Goal: Information Seeking & Learning: Find specific fact

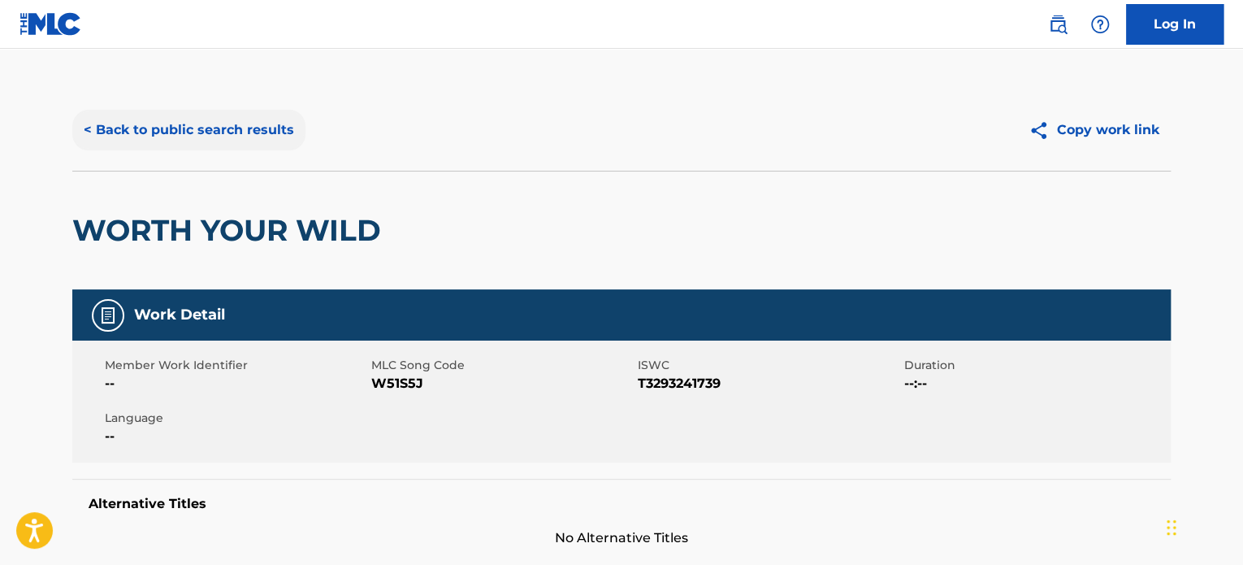
click at [224, 145] on button "< Back to public search results" at bounding box center [188, 130] width 233 height 41
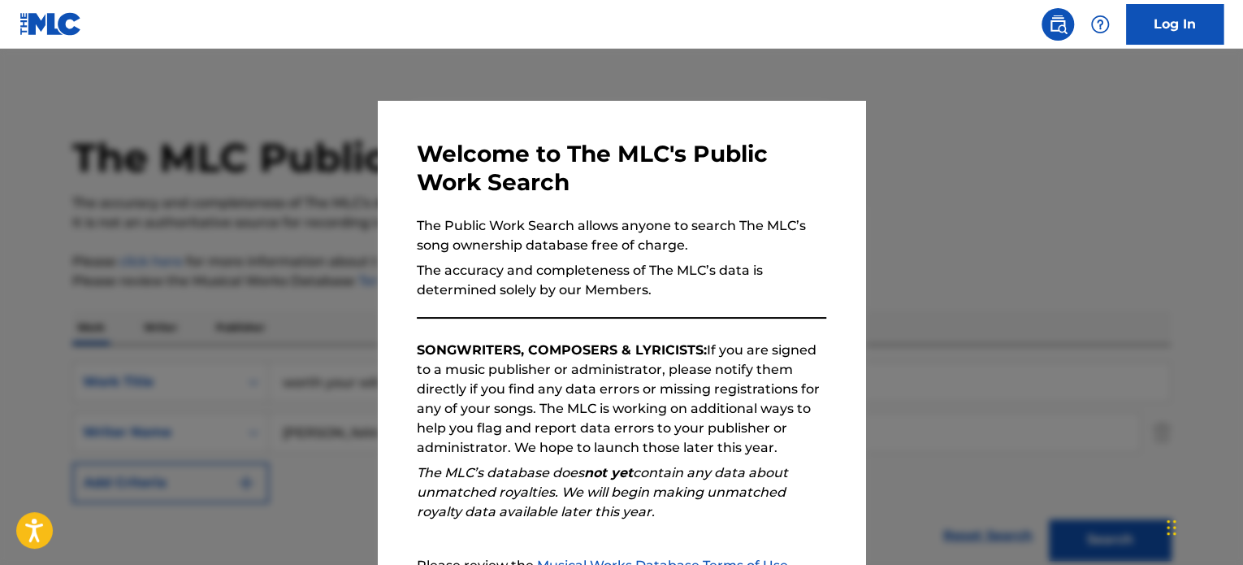
scroll to position [349, 0]
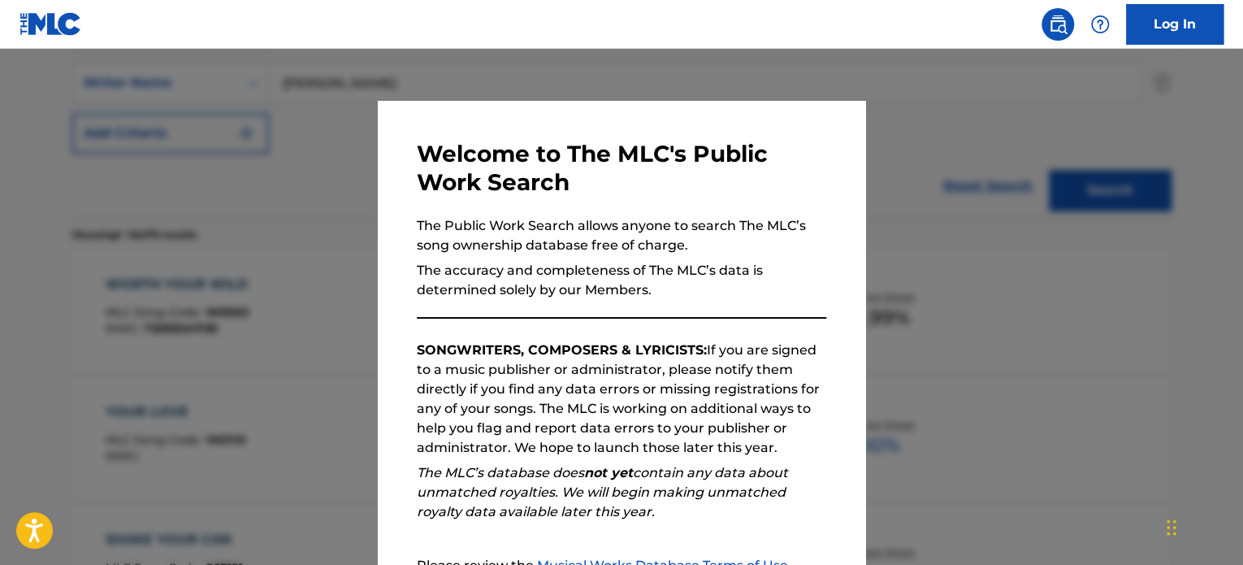
click at [210, 166] on div at bounding box center [621, 331] width 1243 height 565
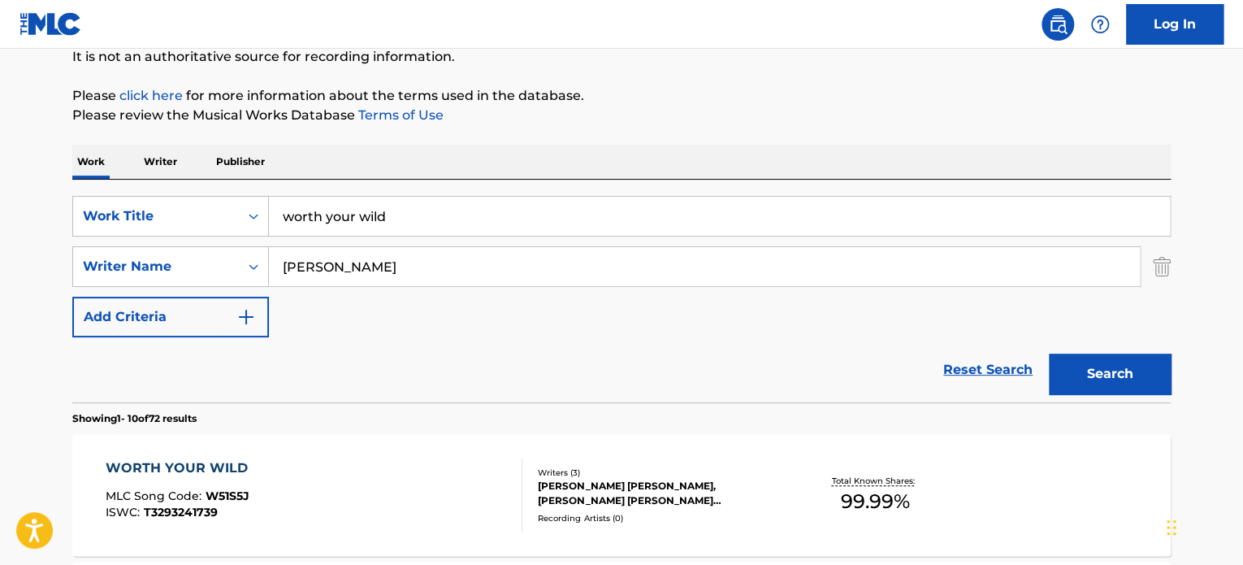
scroll to position [162, 0]
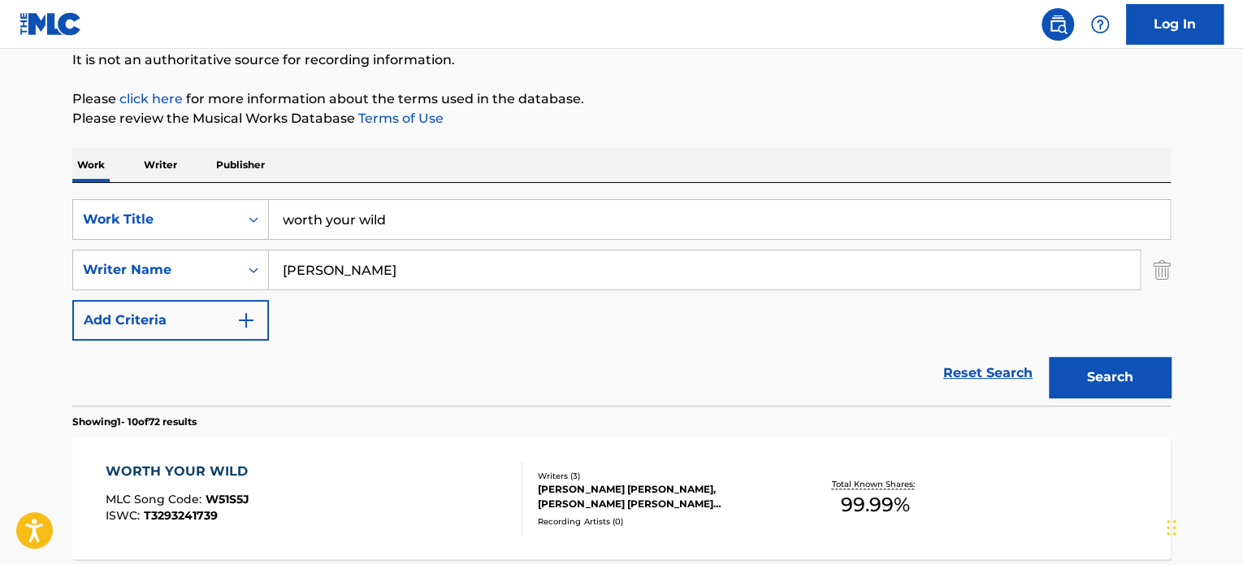
drag, startPoint x: 468, startPoint y: 230, endPoint x: 191, endPoint y: 184, distance: 280.9
click at [191, 184] on div "SearchWithCriteria651a517a-ce28-4cdf-a125-3fbb2c2c7b1d Work Title worth your wi…" at bounding box center [621, 294] width 1098 height 223
type input "hey [US_STATE]"
type input "[PERSON_NAME]"
click at [1049, 357] on button "Search" at bounding box center [1110, 377] width 122 height 41
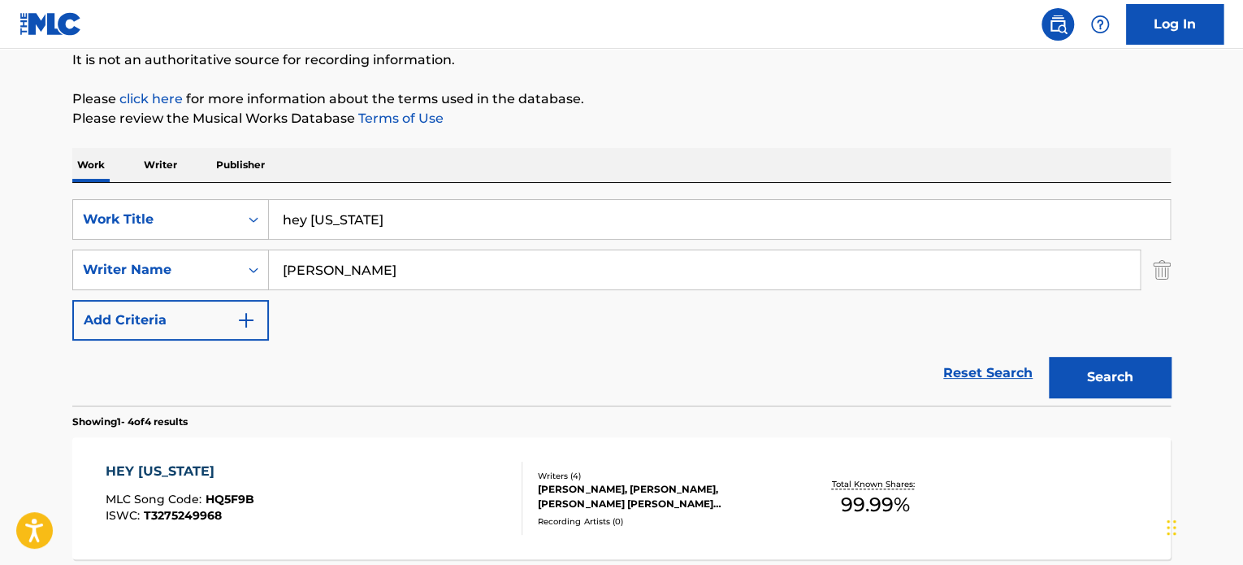
click at [201, 467] on div "HEY [US_STATE]" at bounding box center [180, 470] width 149 height 19
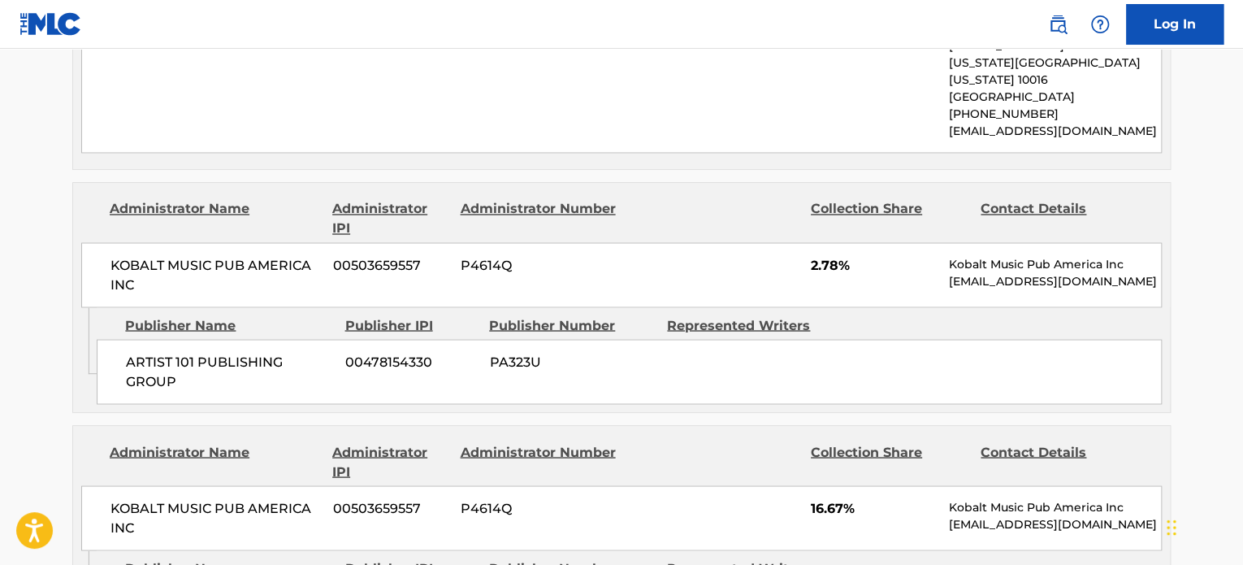
scroll to position [1212, 0]
